Goal: Information Seeking & Learning: Learn about a topic

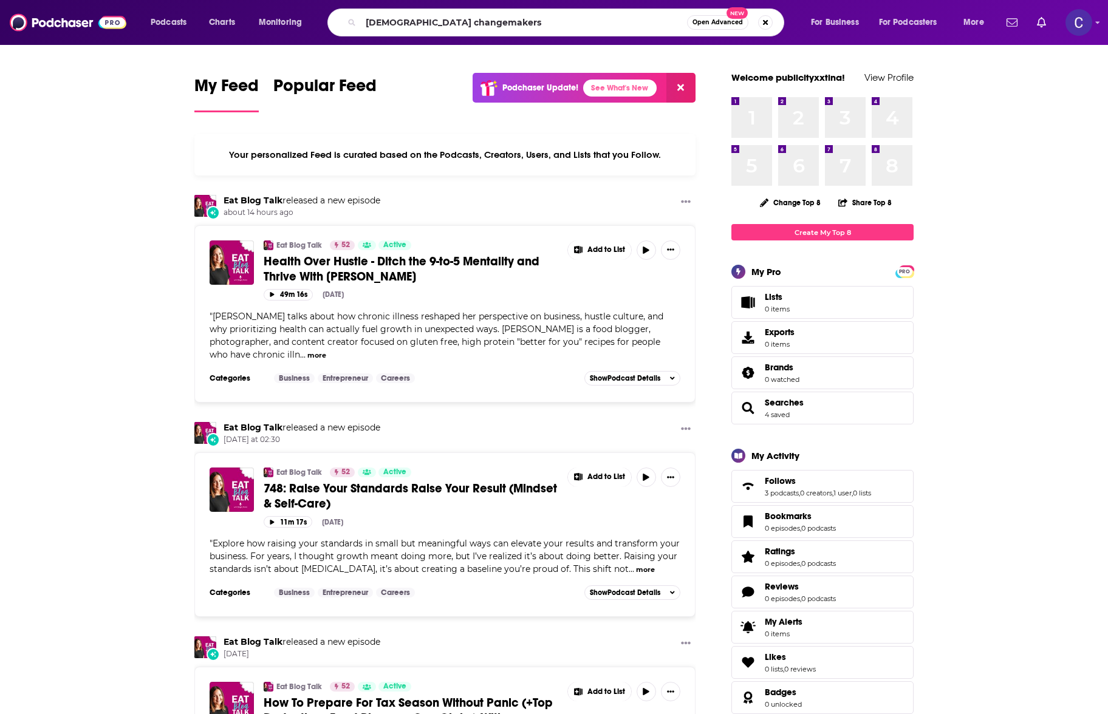
type input "[DEMOGRAPHIC_DATA] changemakers"
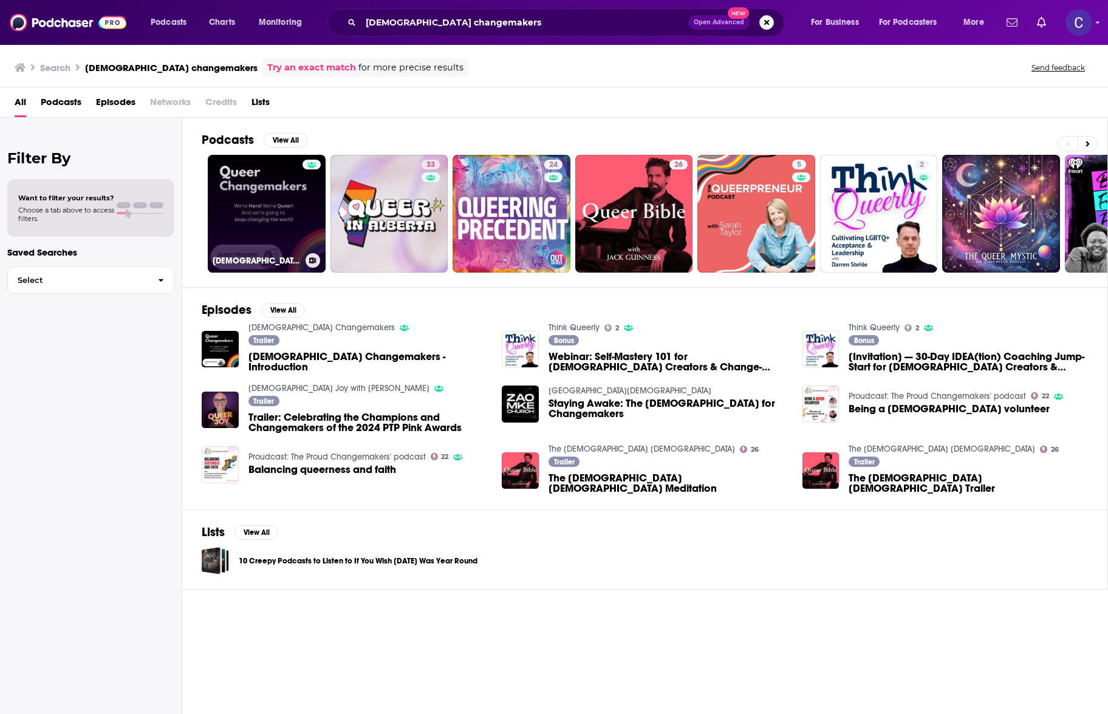
click at [242, 173] on link "[DEMOGRAPHIC_DATA] Changemakers" at bounding box center [267, 214] width 118 height 118
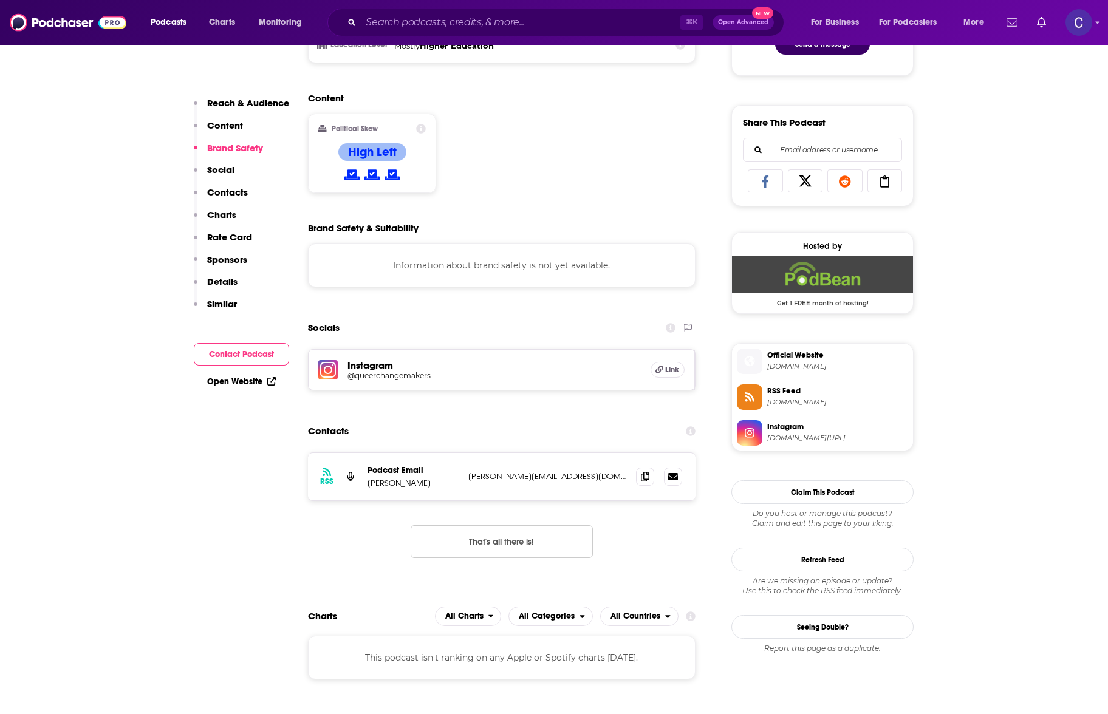
scroll to position [828, 0]
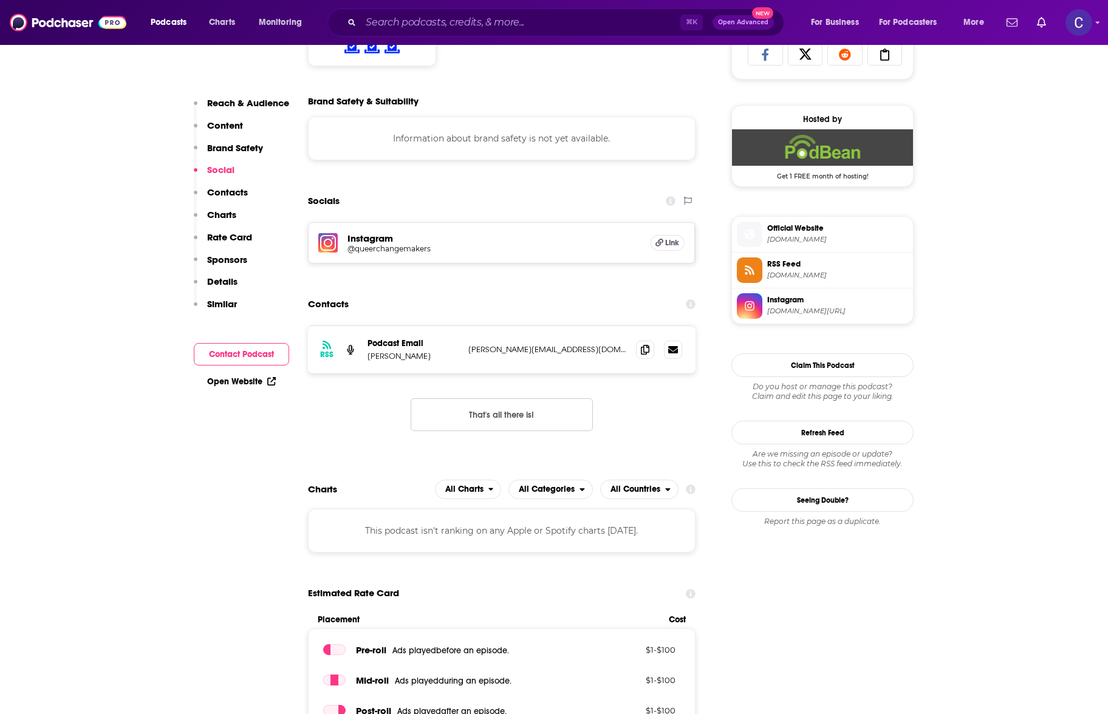
click at [392, 250] on h5 "@queerchangemakers" at bounding box center [444, 248] width 194 height 9
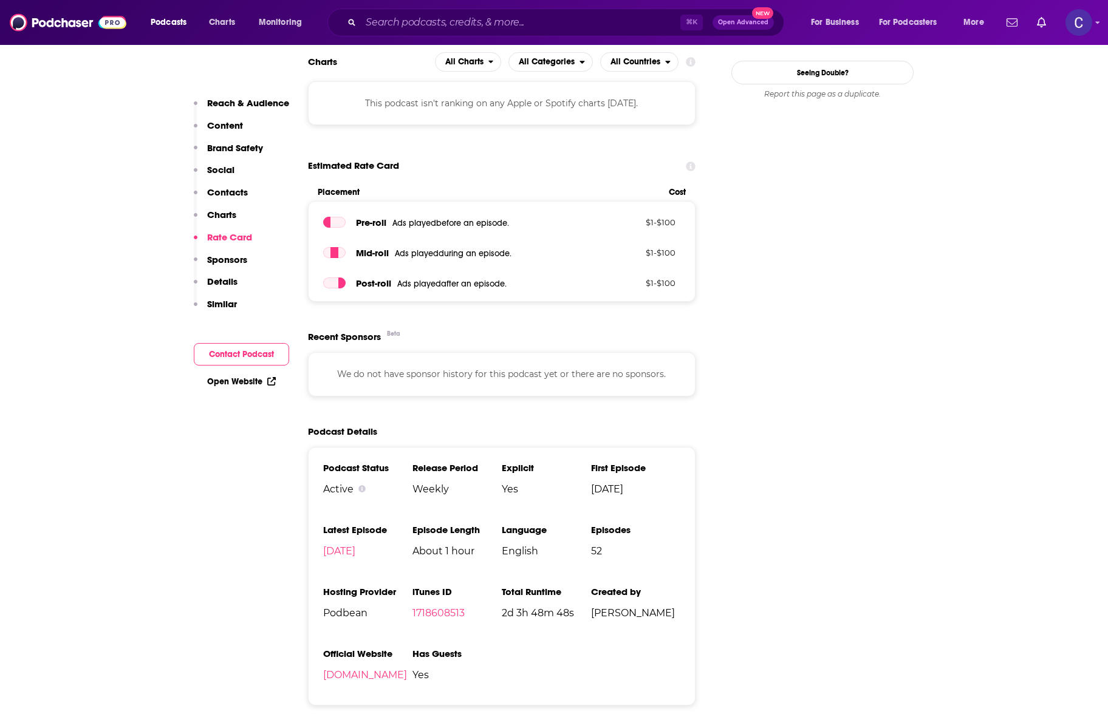
scroll to position [1262, 0]
